Goal: Information Seeking & Learning: Learn about a topic

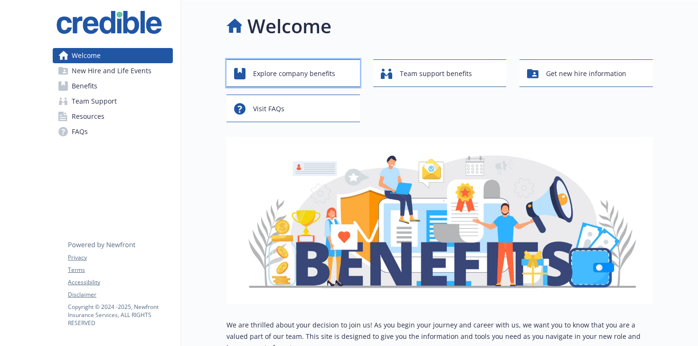
click at [281, 71] on span "Explore company benefits" at bounding box center [294, 74] width 82 height 18
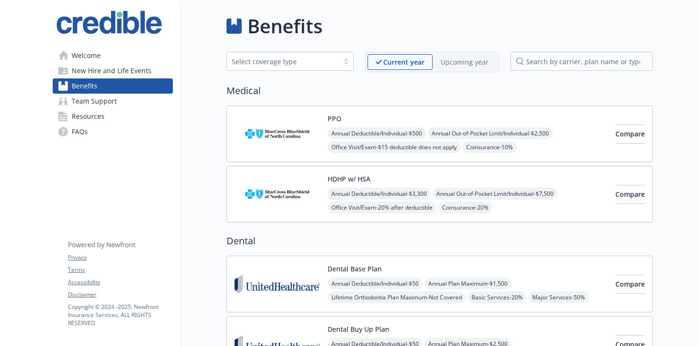
click at [305, 68] on div "Select coverage type" at bounding box center [290, 61] width 127 height 19
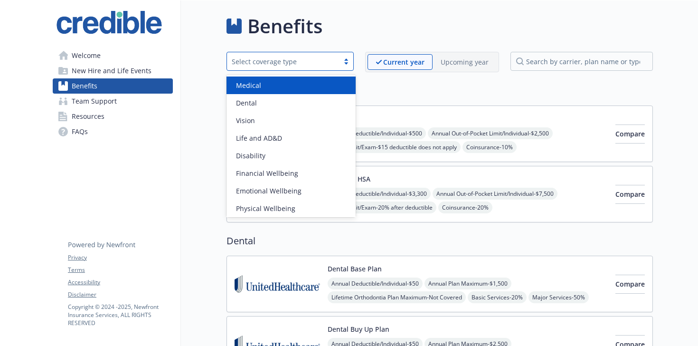
click at [288, 84] on div "Medical" at bounding box center [291, 85] width 118 height 10
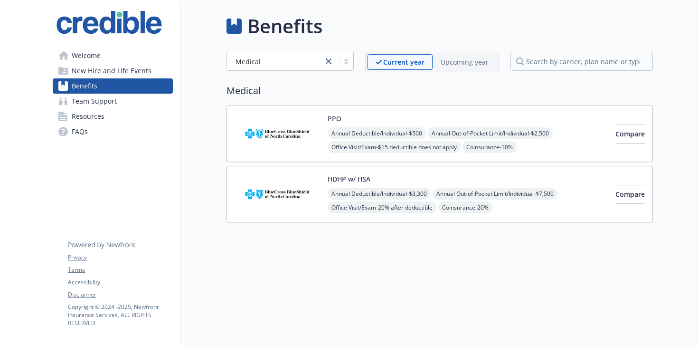
click at [307, 153] on img at bounding box center [278, 134] width 86 height 40
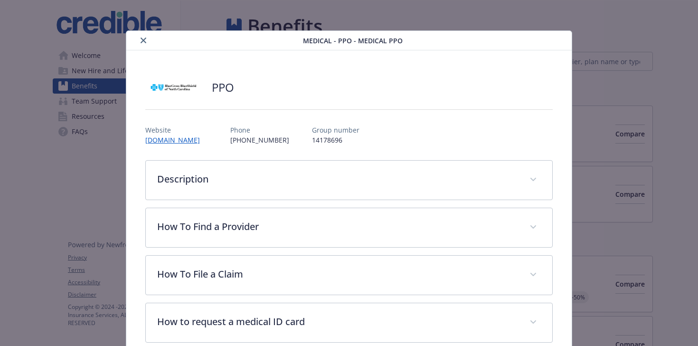
scroll to position [29, 0]
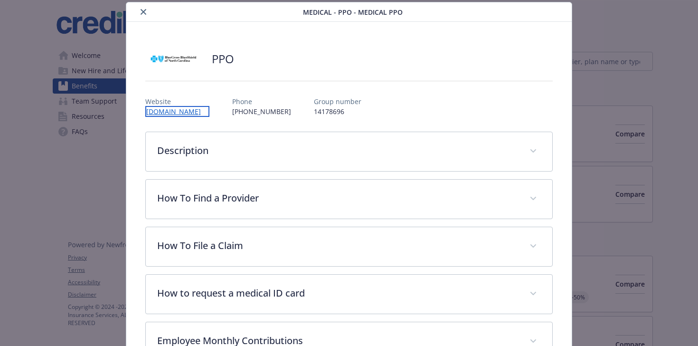
click at [166, 114] on link "[DOMAIN_NAME]" at bounding box center [177, 111] width 64 height 11
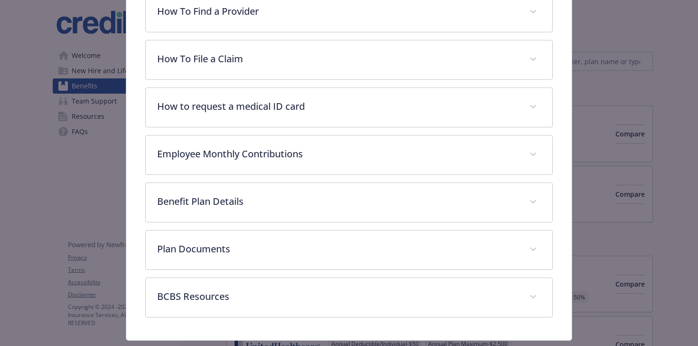
scroll to position [240, 0]
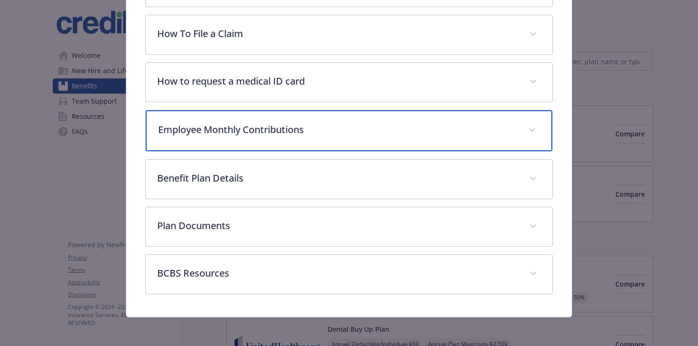
click at [258, 117] on div "Employee Monthly Contributions" at bounding box center [349, 130] width 407 height 41
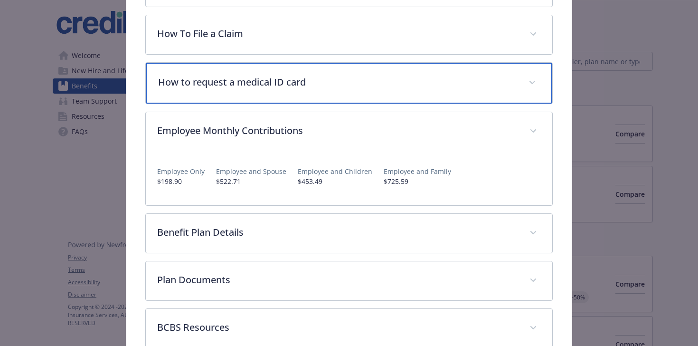
click at [265, 96] on div "How to request a medical ID card" at bounding box center [349, 83] width 407 height 41
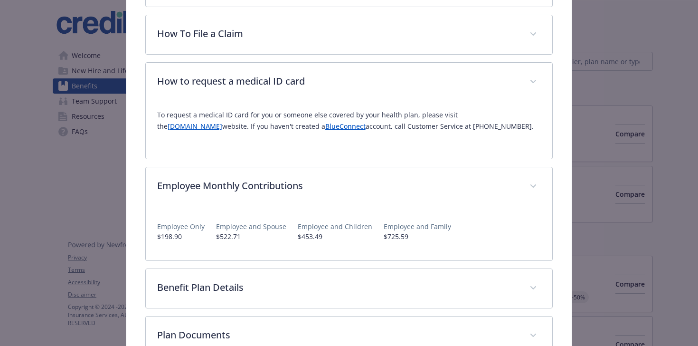
click at [218, 129] on link "[DOMAIN_NAME]" at bounding box center [195, 126] width 55 height 9
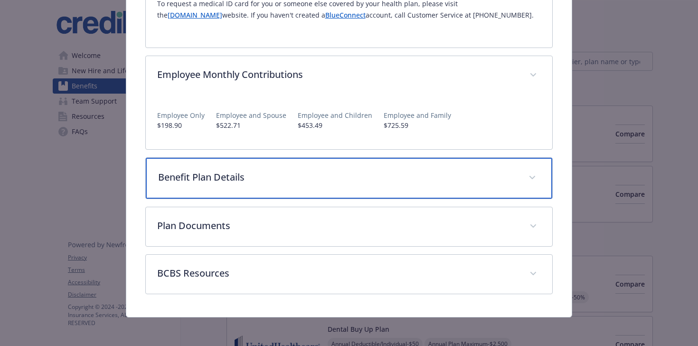
click at [224, 178] on p "Benefit Plan Details" at bounding box center [338, 177] width 360 height 14
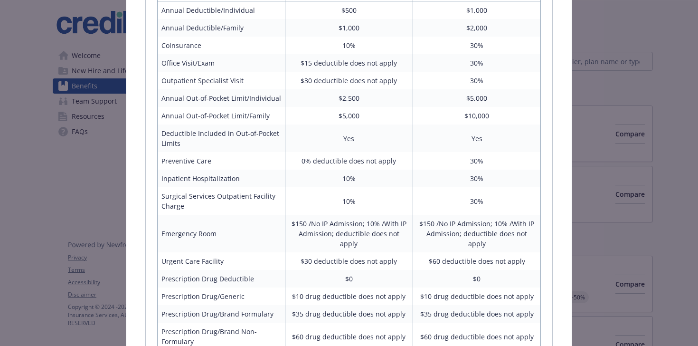
scroll to position [577, 0]
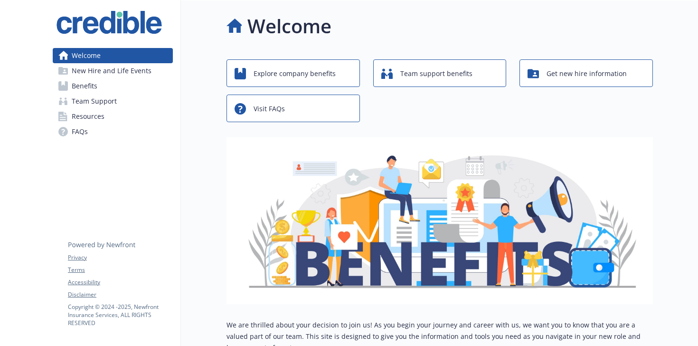
click at [126, 95] on link "Team Support" at bounding box center [113, 101] width 120 height 15
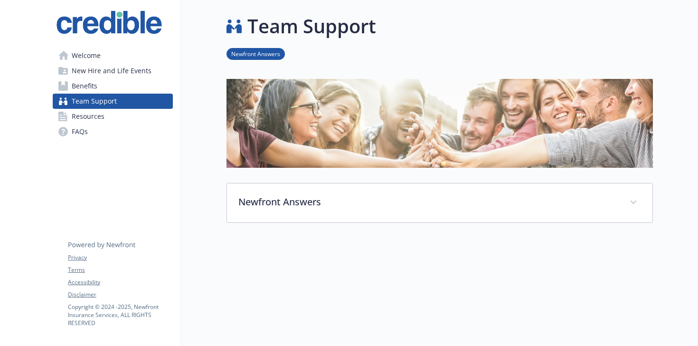
click at [131, 86] on link "Benefits" at bounding box center [113, 85] width 120 height 15
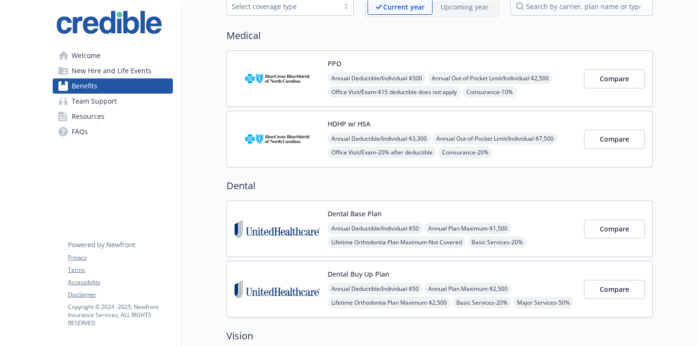
click at [272, 159] on div "HDHP w/ HSA Annual Deductible/Individual - $3,300 Annual Out-of-Pocket Limit/In…" at bounding box center [440, 139] width 427 height 57
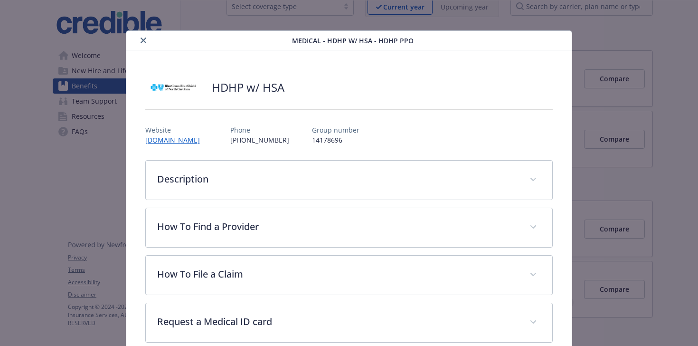
scroll to position [29, 0]
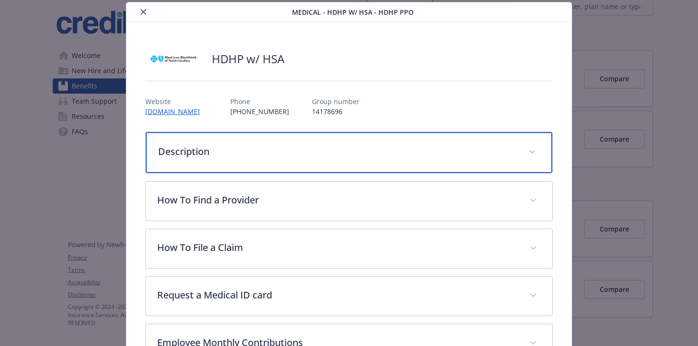
click at [306, 157] on p "Description" at bounding box center [338, 151] width 360 height 14
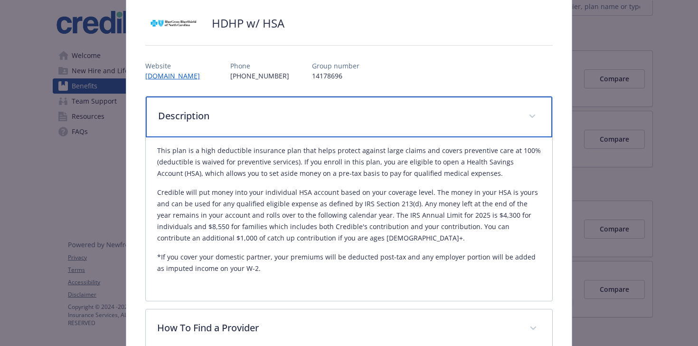
scroll to position [91, 0]
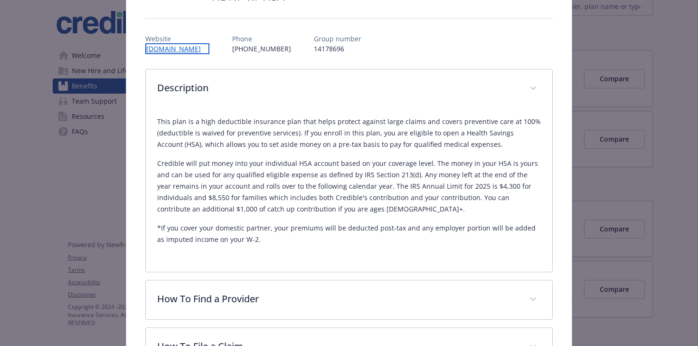
click at [176, 47] on link "[DOMAIN_NAME]" at bounding box center [177, 48] width 64 height 11
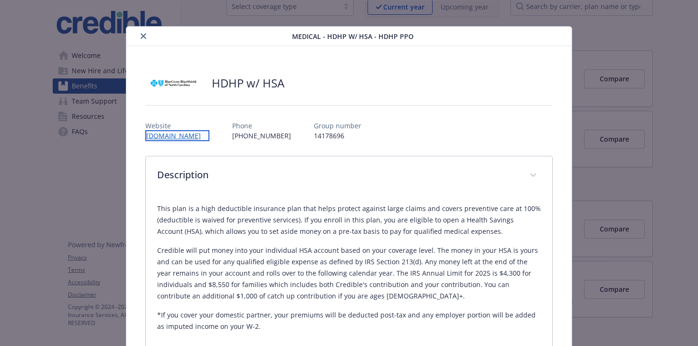
scroll to position [0, 0]
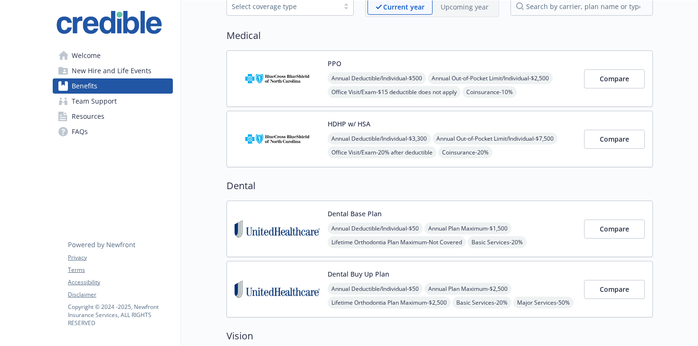
click at [278, 96] on img at bounding box center [278, 78] width 86 height 40
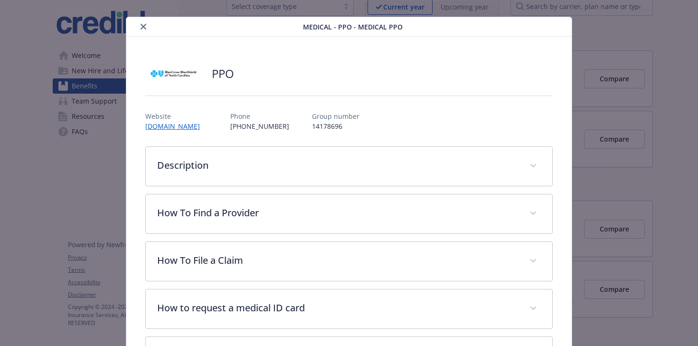
scroll to position [2, 0]
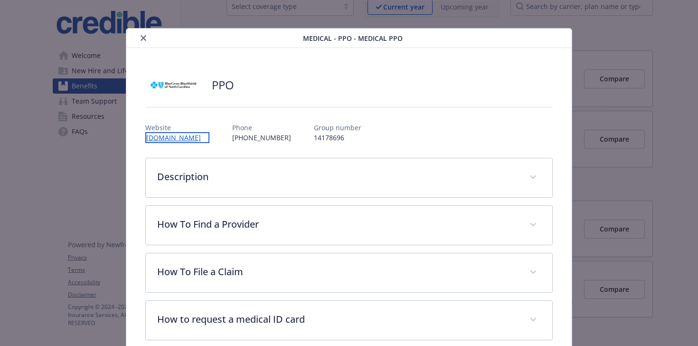
click at [172, 136] on link "[DOMAIN_NAME]" at bounding box center [177, 137] width 64 height 11
